Goal: Task Accomplishment & Management: Use online tool/utility

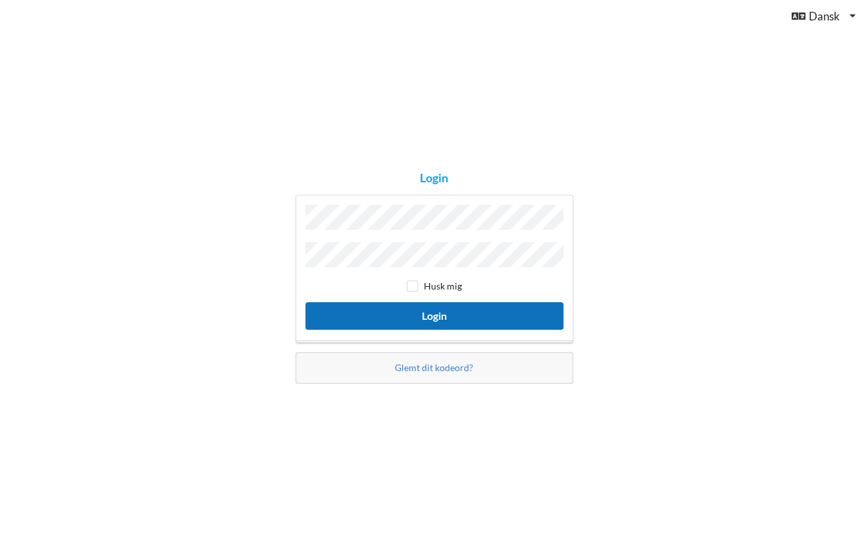
click at [441, 315] on button "Login" at bounding box center [434, 315] width 258 height 27
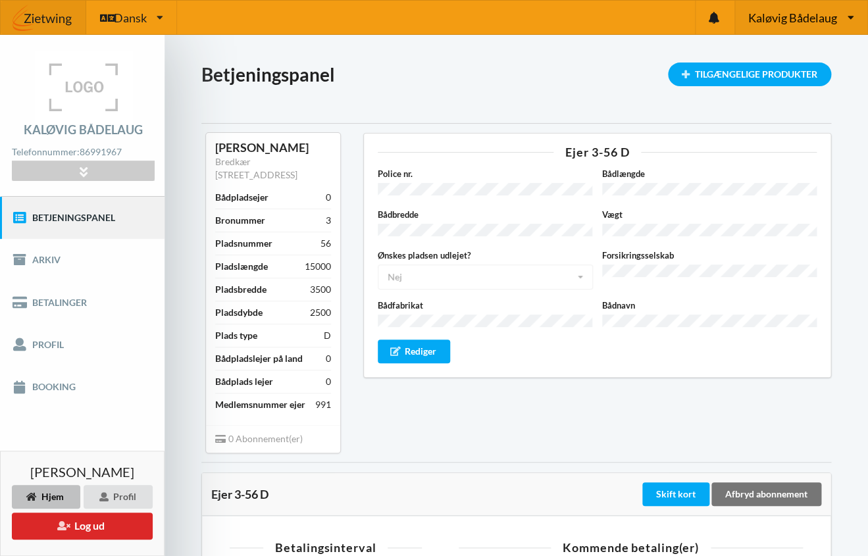
click at [850, 16] on icon at bounding box center [850, 17] width 7 height 10
click at [787, 78] on link "Egå Marina" at bounding box center [800, 81] width 131 height 30
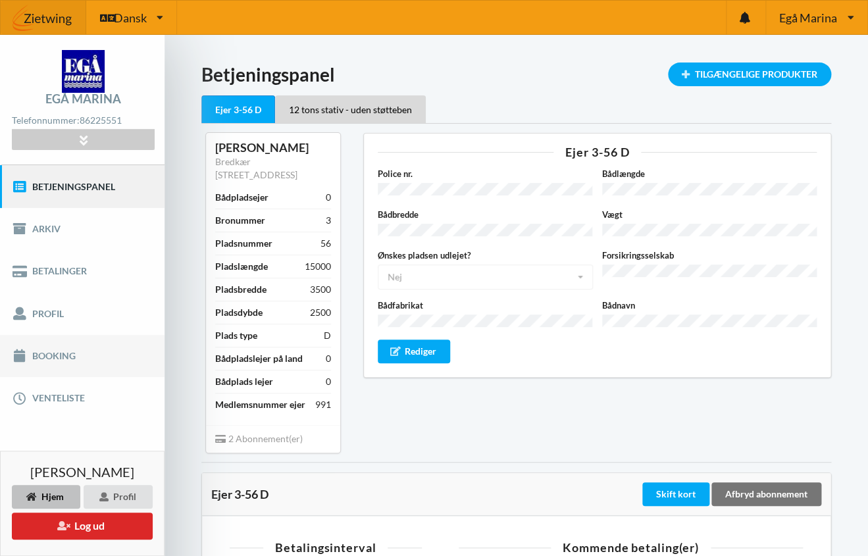
click at [61, 360] on link "Booking" at bounding box center [82, 356] width 164 height 42
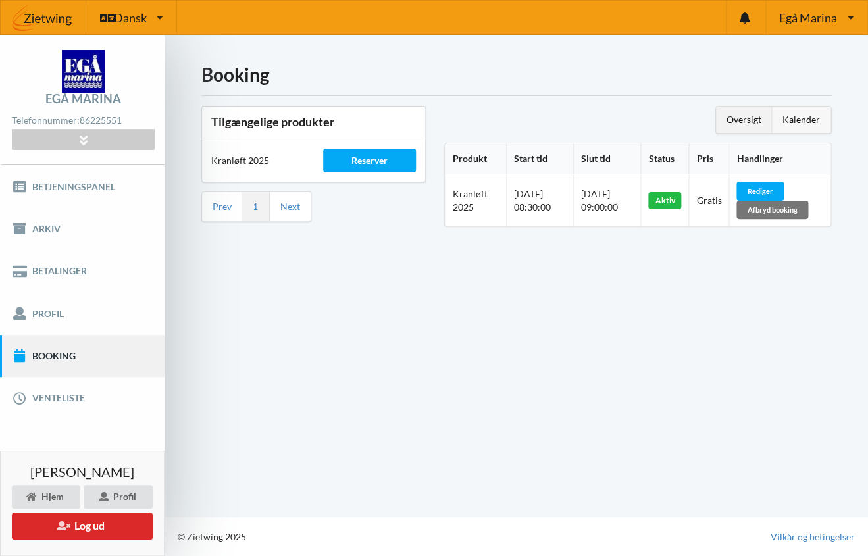
click at [797, 124] on div "Kalender" at bounding box center [801, 120] width 59 height 26
